Goal: Navigation & Orientation: Find specific page/section

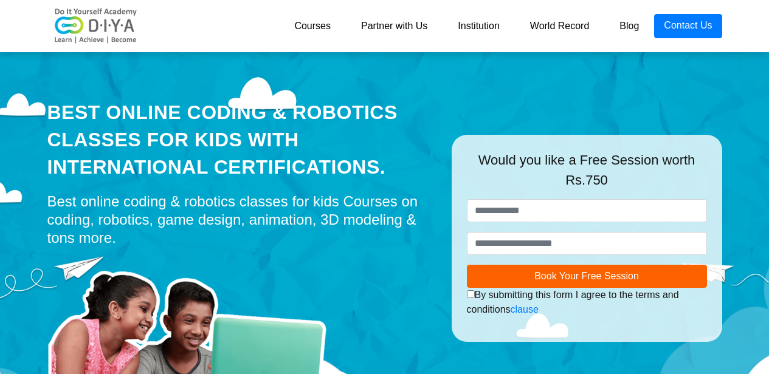
click at [316, 22] on link "Courses" at bounding box center [312, 26] width 67 height 24
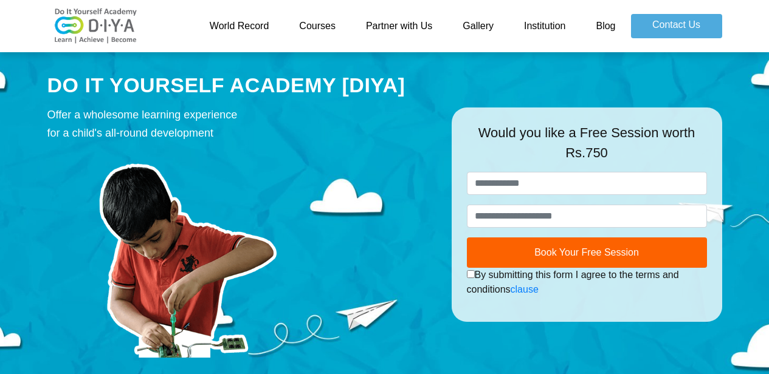
click at [484, 32] on link "Gallery" at bounding box center [477, 26] width 61 height 24
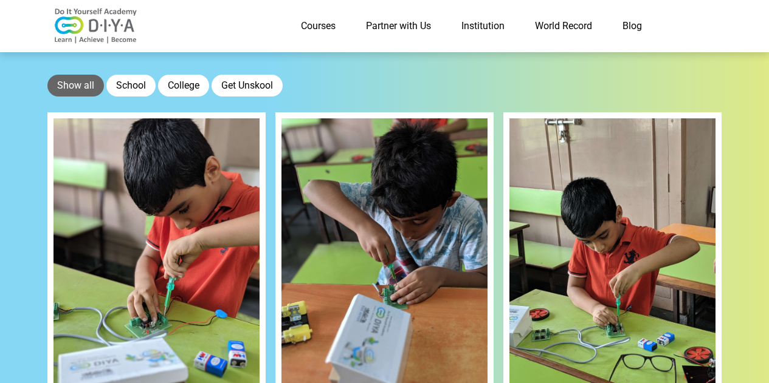
click at [134, 24] on img at bounding box center [95, 26] width 97 height 36
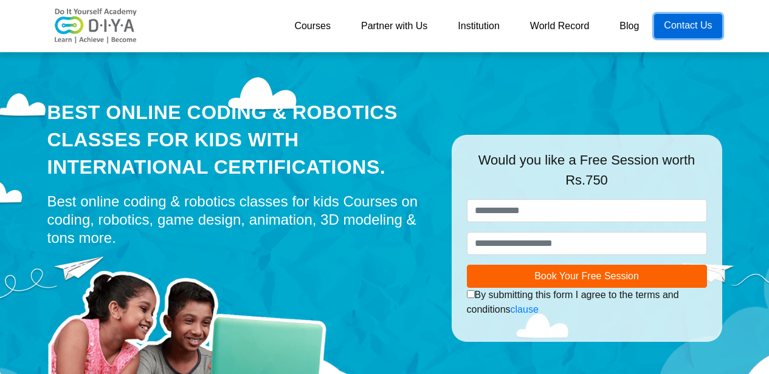
click at [684, 27] on link "Contact Us" at bounding box center [687, 26] width 67 height 24
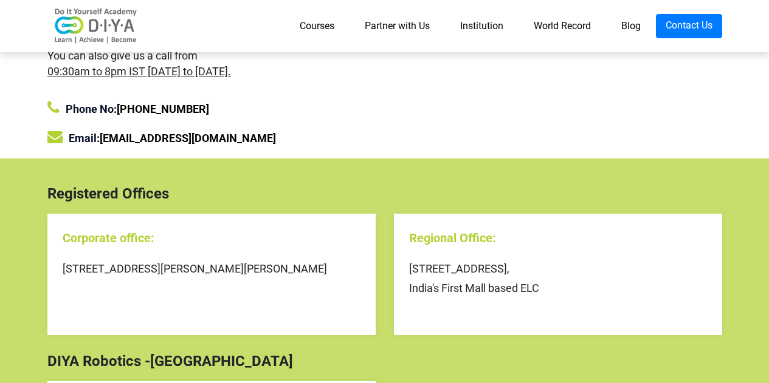
scroll to position [91, 0]
